Goal: Feedback & Contribution: Leave review/rating

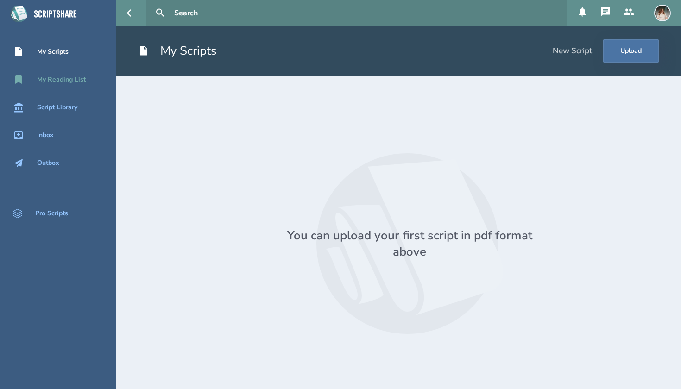
click at [31, 85] on link "My Reading List" at bounding box center [58, 80] width 116 height 20
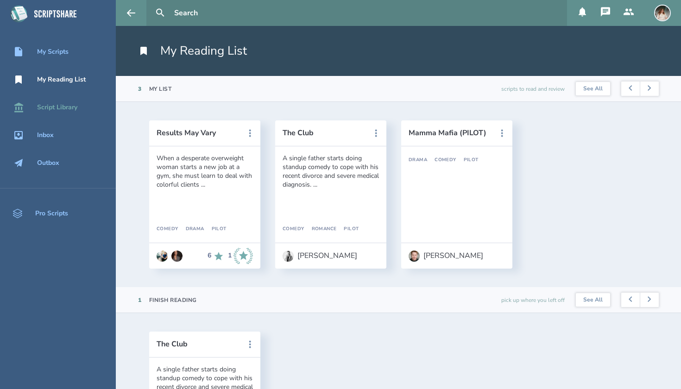
click at [36, 108] on div "Script Library" at bounding box center [58, 107] width 116 height 11
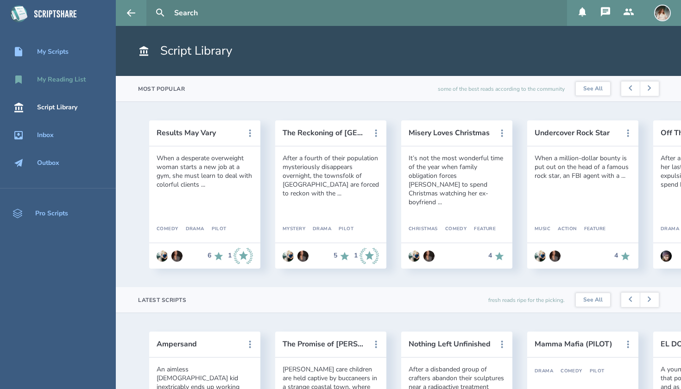
click at [65, 78] on div "My Reading List" at bounding box center [61, 79] width 49 height 7
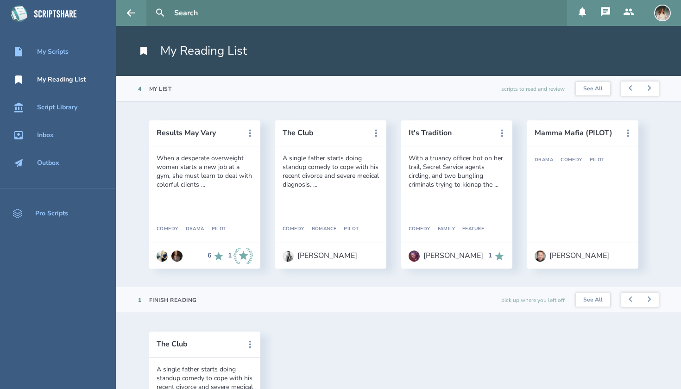
click at [468, 140] on header "Mamma Mafia (PILOT)" at bounding box center [583, 134] width 111 height 26
click at [468, 135] on button "Mamma Mafia (PILOT)" at bounding box center [576, 133] width 83 height 8
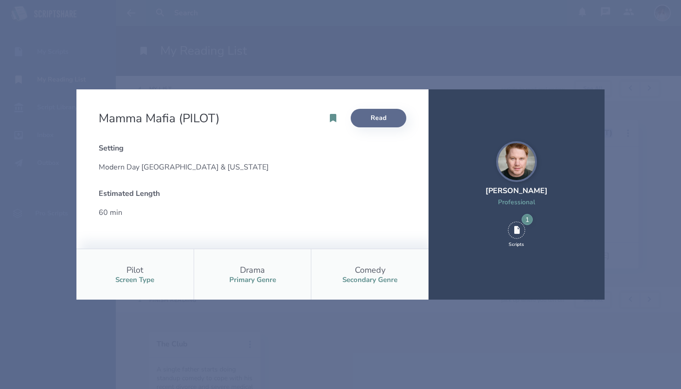
click at [383, 115] on link "Read" at bounding box center [379, 118] width 56 height 19
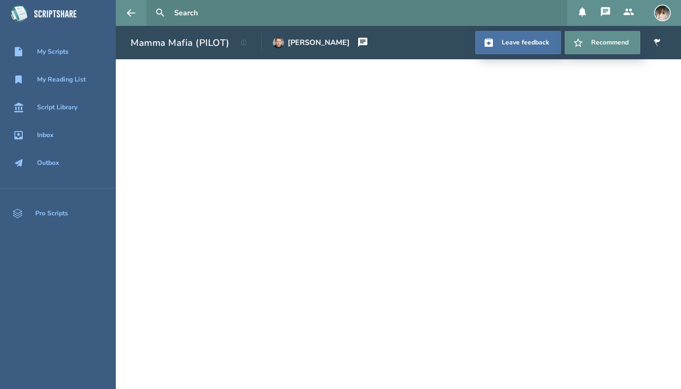
click at [170, 43] on h1 "Mamma Mafia (PILOT)" at bounding box center [180, 43] width 99 height 13
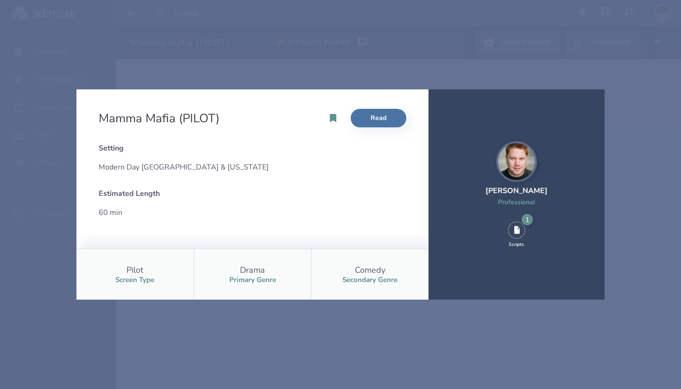
click at [232, 357] on div "Mamma Mafia (PILOT) Read Setting Modern Day [GEOGRAPHIC_DATA] & [US_STATE] Esti…" at bounding box center [340, 194] width 681 height 389
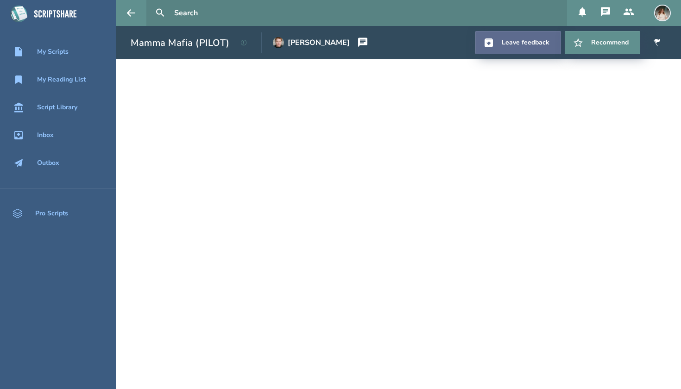
click at [468, 34] on link "Leave feedback" at bounding box center [519, 42] width 86 height 23
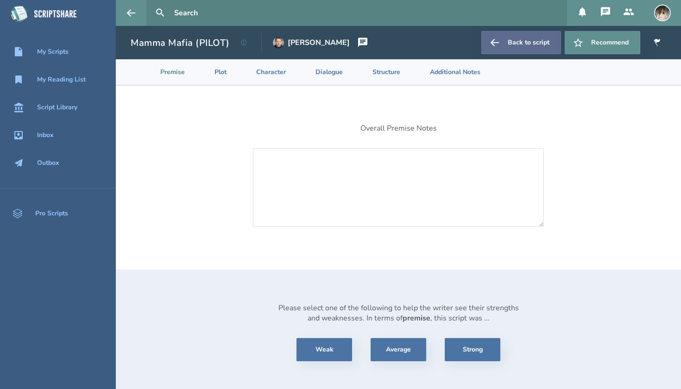
click at [468, 35] on link "Back to script" at bounding box center [522, 42] width 80 height 23
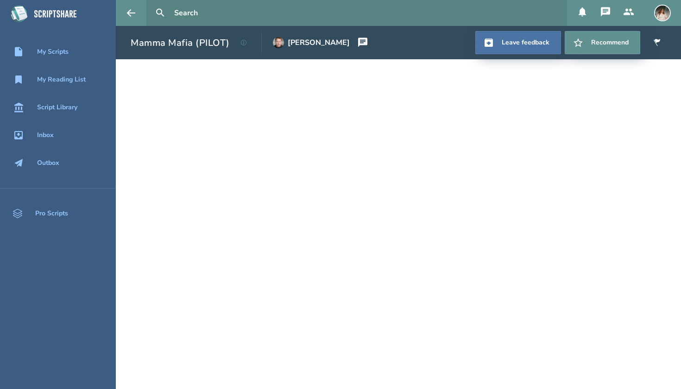
click at [350, 38] on button at bounding box center [363, 42] width 26 height 23
click at [358, 39] on icon at bounding box center [362, 42] width 9 height 9
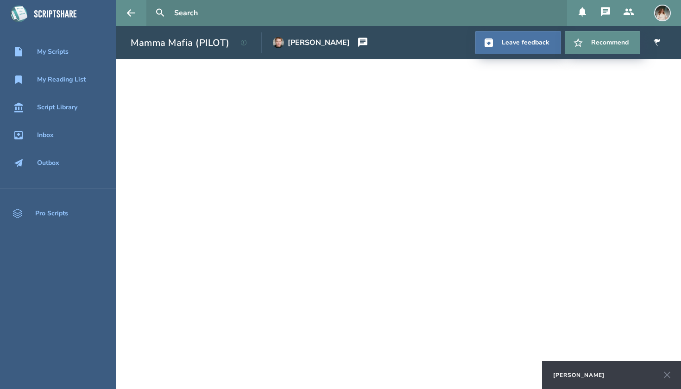
click at [468, 361] on icon at bounding box center [667, 375] width 11 height 11
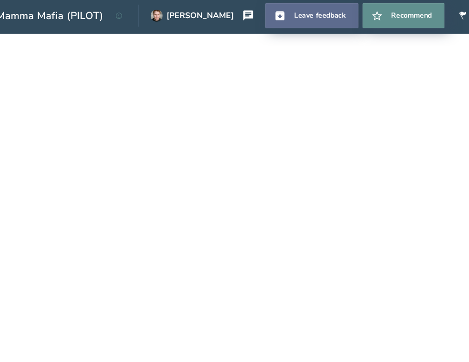
click at [295, 31] on link "Leave feedback" at bounding box center [306, 42] width 86 height 23
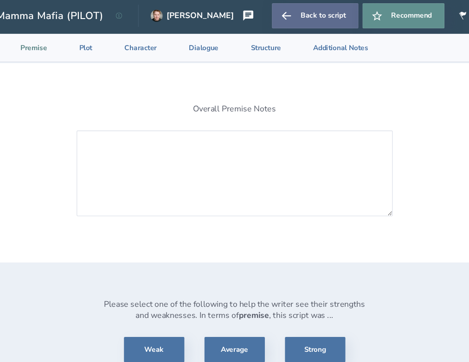
click at [299, 31] on link "Back to script" at bounding box center [309, 42] width 80 height 23
